Goal: Navigation & Orientation: Understand site structure

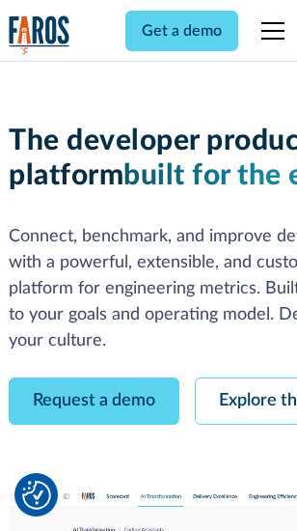
scroll to position [109, 0]
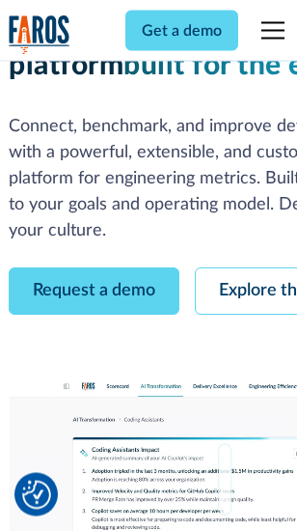
click at [95, 268] on link "Request a demo" at bounding box center [94, 291] width 171 height 47
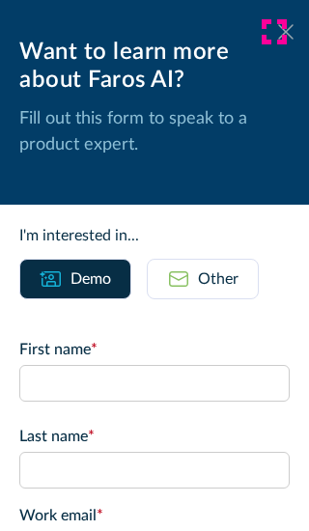
click at [278, 32] on icon at bounding box center [285, 31] width 15 height 14
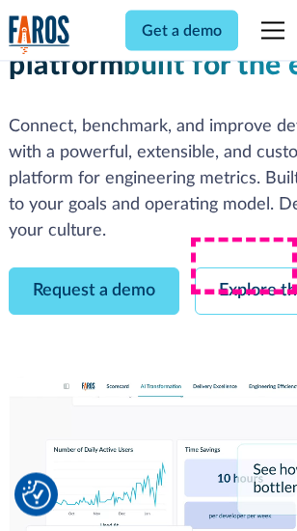
click at [252, 268] on link "Explore the platform" at bounding box center [298, 291] width 206 height 47
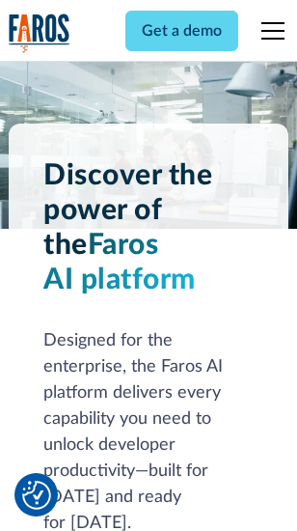
scroll to position [14703, 0]
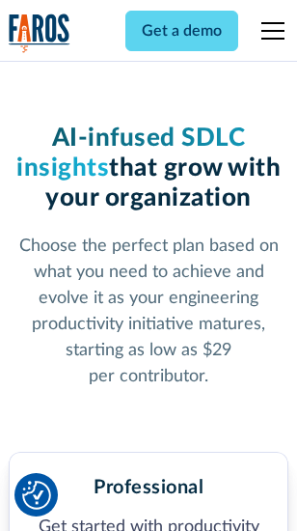
scroll to position [3059, 0]
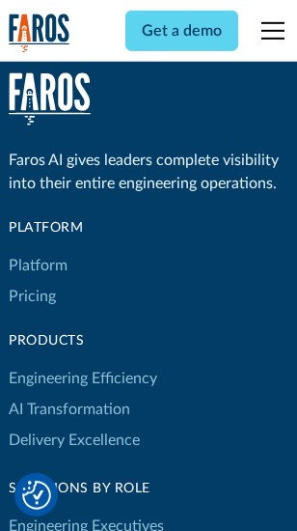
click at [38, 265] on link "Platform" at bounding box center [38, 265] width 59 height 31
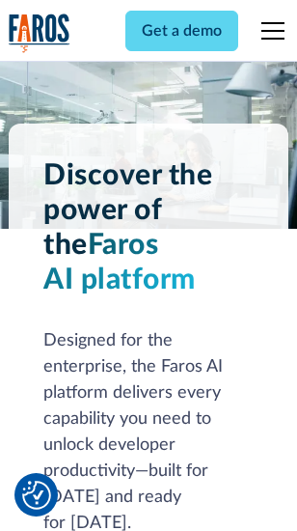
scroll to position [15323, 0]
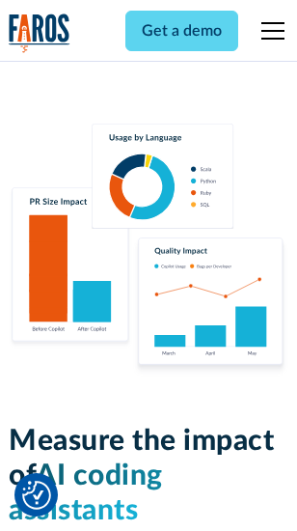
scroll to position [12050, 0]
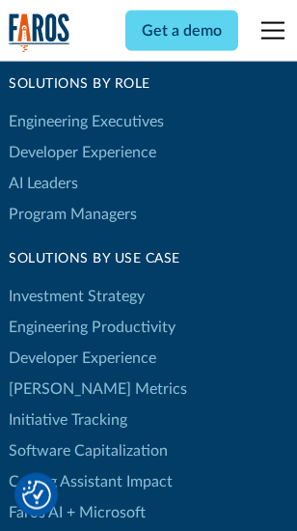
click at [58, 374] on link "[PERSON_NAME] Metrics" at bounding box center [98, 389] width 179 height 31
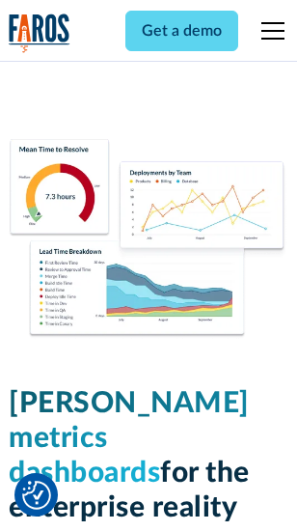
scroll to position [8545, 0]
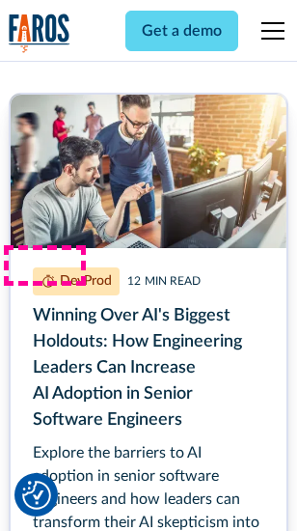
scroll to position [8737, 0]
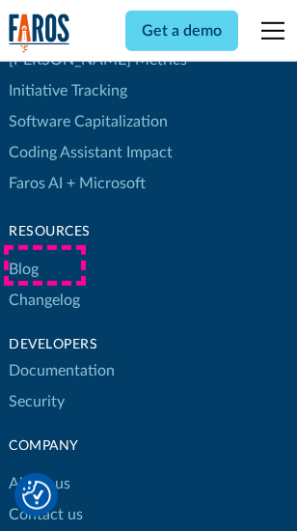
click at [44, 285] on link "Changelog" at bounding box center [44, 300] width 71 height 31
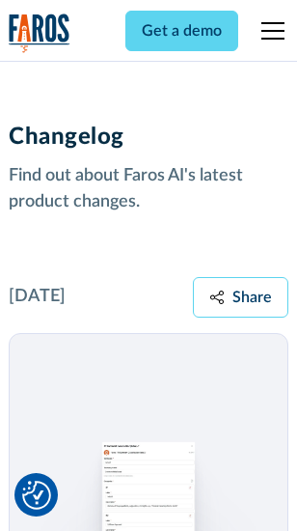
scroll to position [23668, 0]
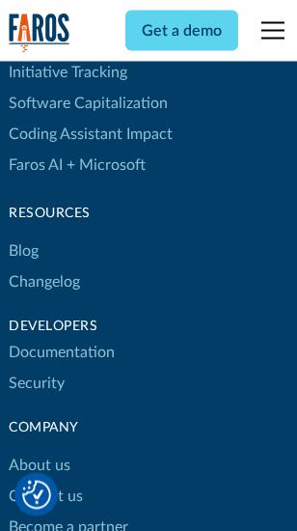
click at [39, 451] on link "About us" at bounding box center [40, 466] width 62 height 31
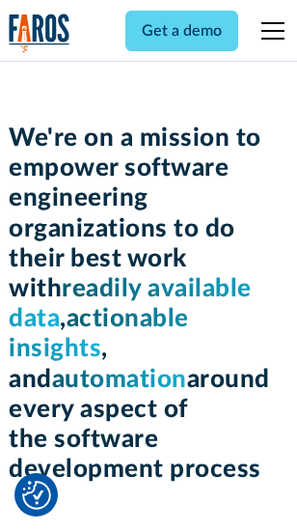
scroll to position [6675, 0]
